Goal: Task Accomplishment & Management: Manage account settings

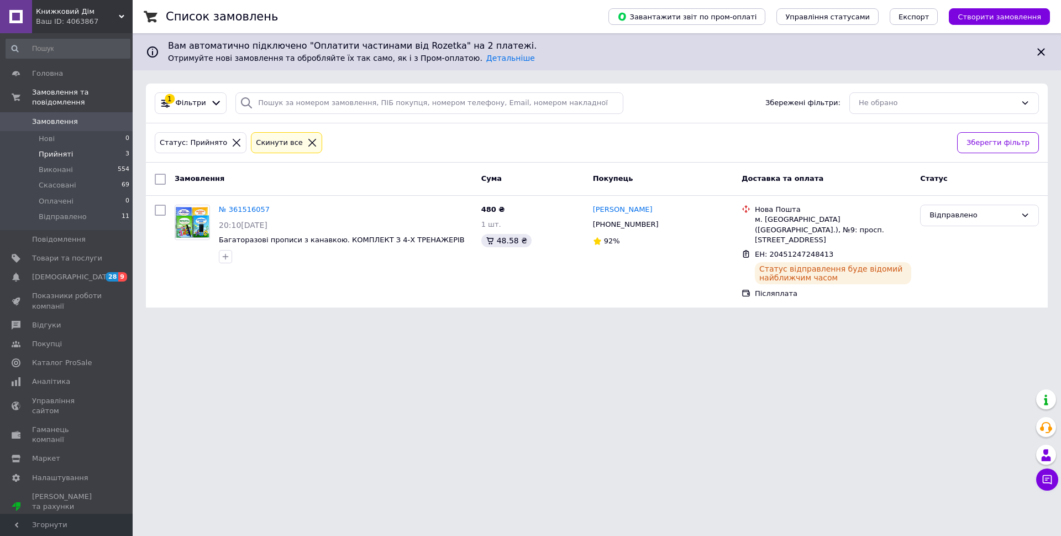
click at [53, 117] on span "Замовлення" at bounding box center [55, 122] width 46 height 10
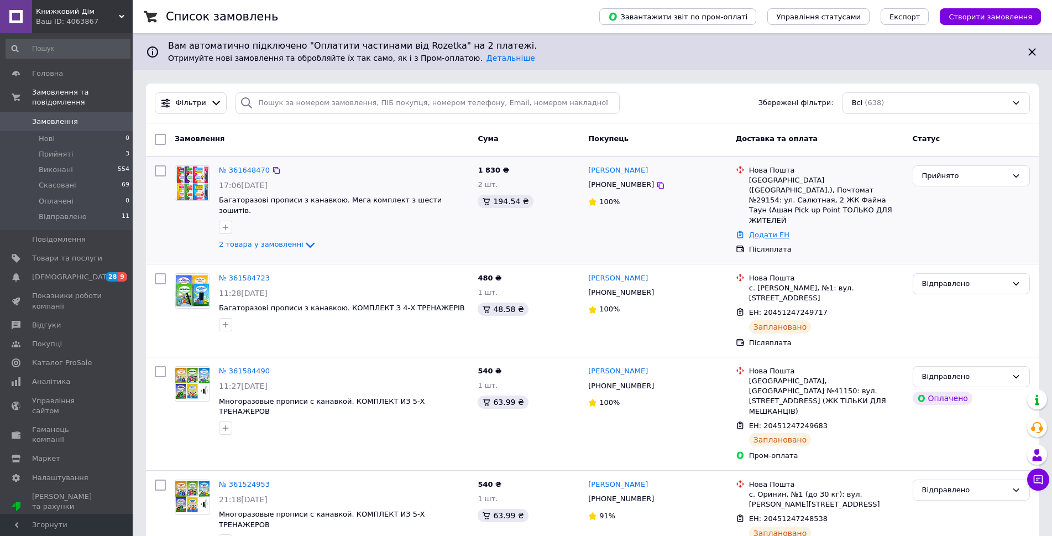
click at [760, 230] on link "Додати ЕН" at bounding box center [769, 234] width 40 height 8
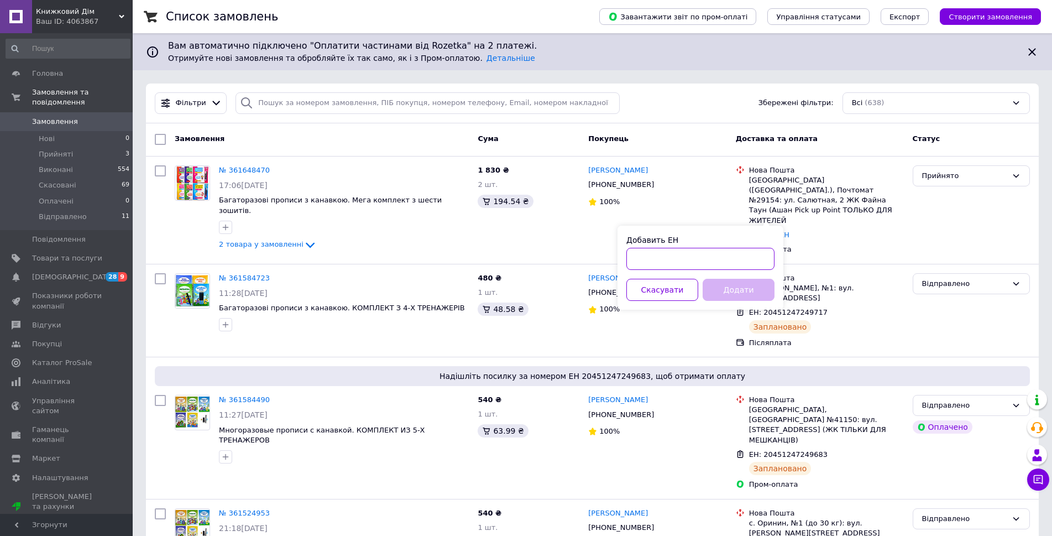
click at [719, 254] on input "Добавить ЕН" at bounding box center [700, 259] width 148 height 22
paste input "20451247425044"
type input "20451247425044"
click at [745, 292] on button "Додати" at bounding box center [739, 290] width 72 height 22
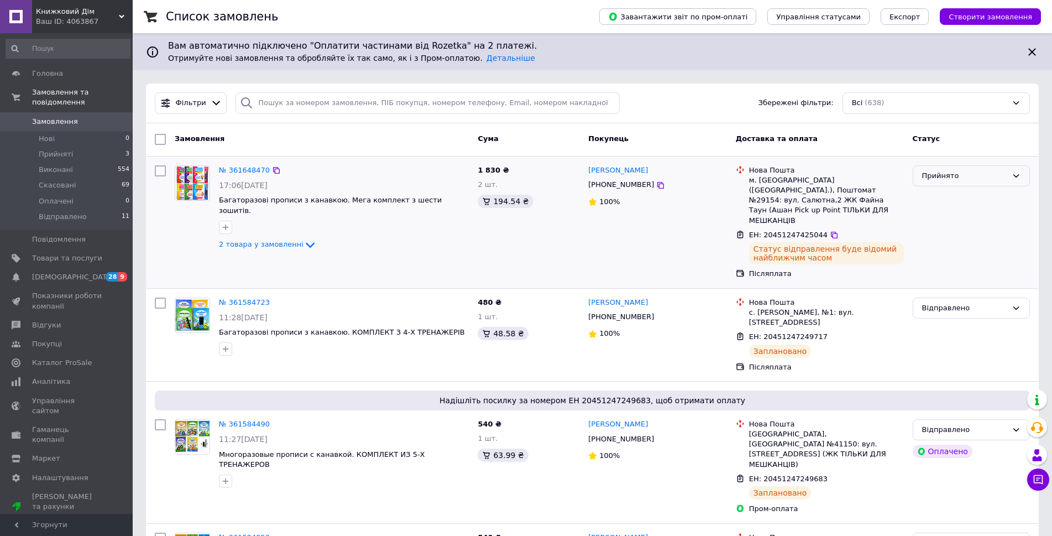
click at [962, 175] on div "Прийнято" at bounding box center [964, 176] width 85 height 12
click at [951, 259] on li "Відправлено" at bounding box center [971, 259] width 116 height 20
